Goal: Transaction & Acquisition: Purchase product/service

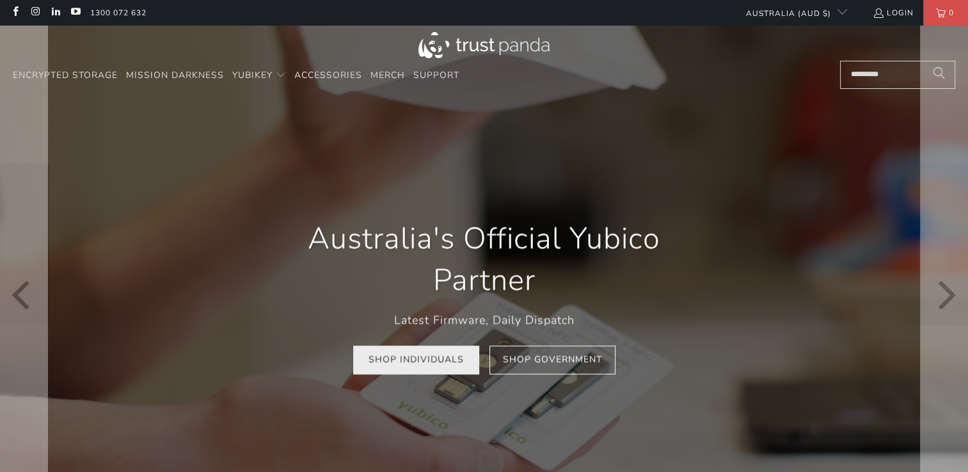
click at [437, 369] on link "Shop Individuals" at bounding box center [416, 360] width 126 height 29
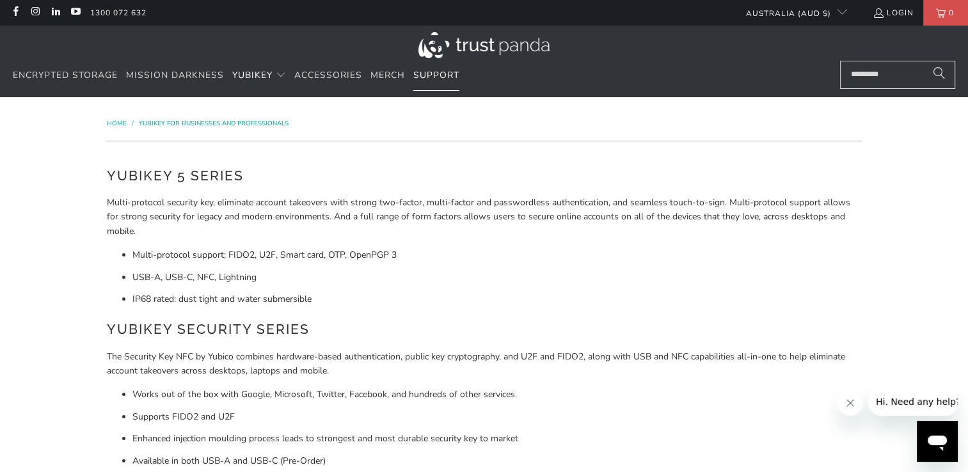
click at [430, 73] on span "Support" at bounding box center [437, 75] width 46 height 12
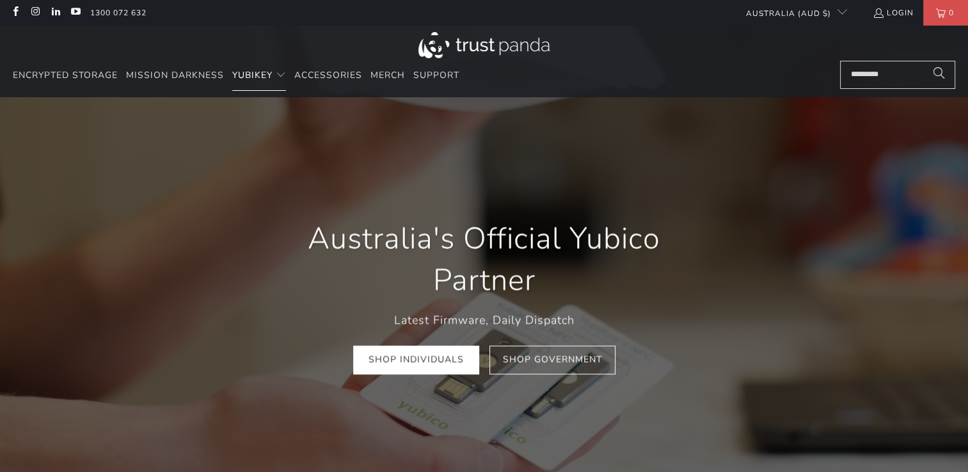
click at [273, 76] on summary "YubiKey" at bounding box center [259, 76] width 54 height 30
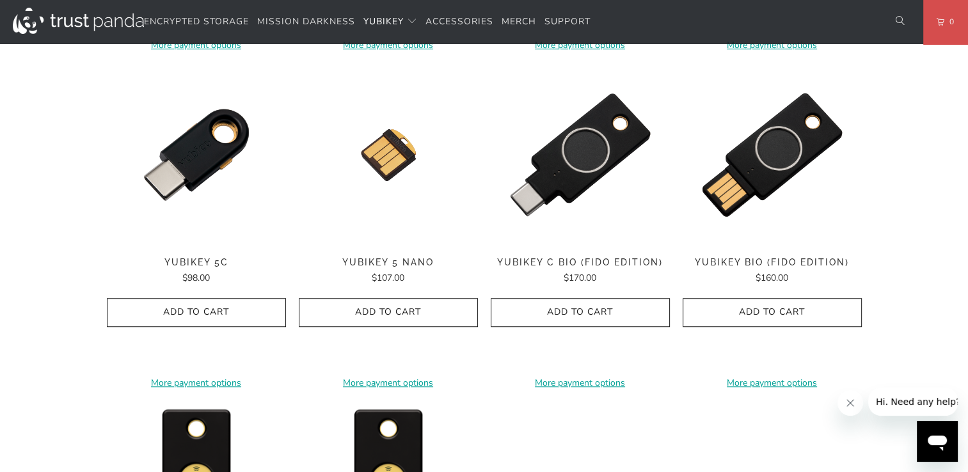
scroll to position [960, 0]
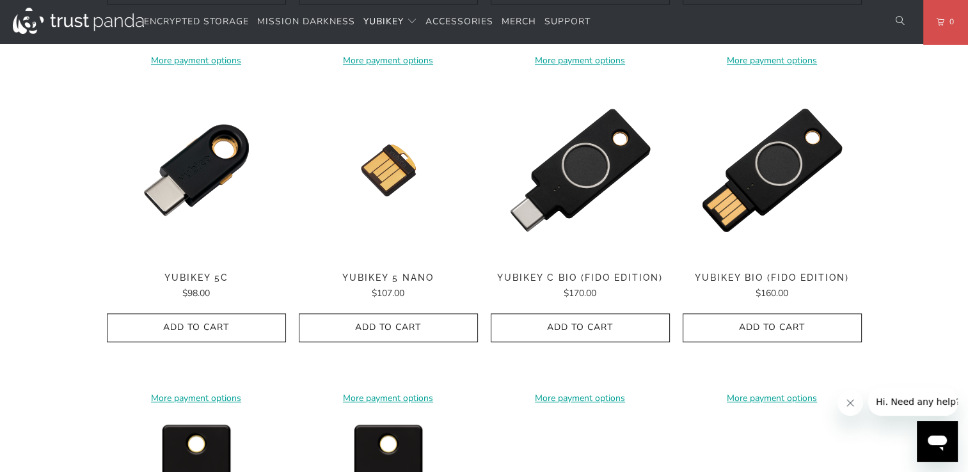
click at [195, 360] on shop-pay-wallet-button at bounding box center [196, 356] width 3 height 12
